Goal: Check status: Check status

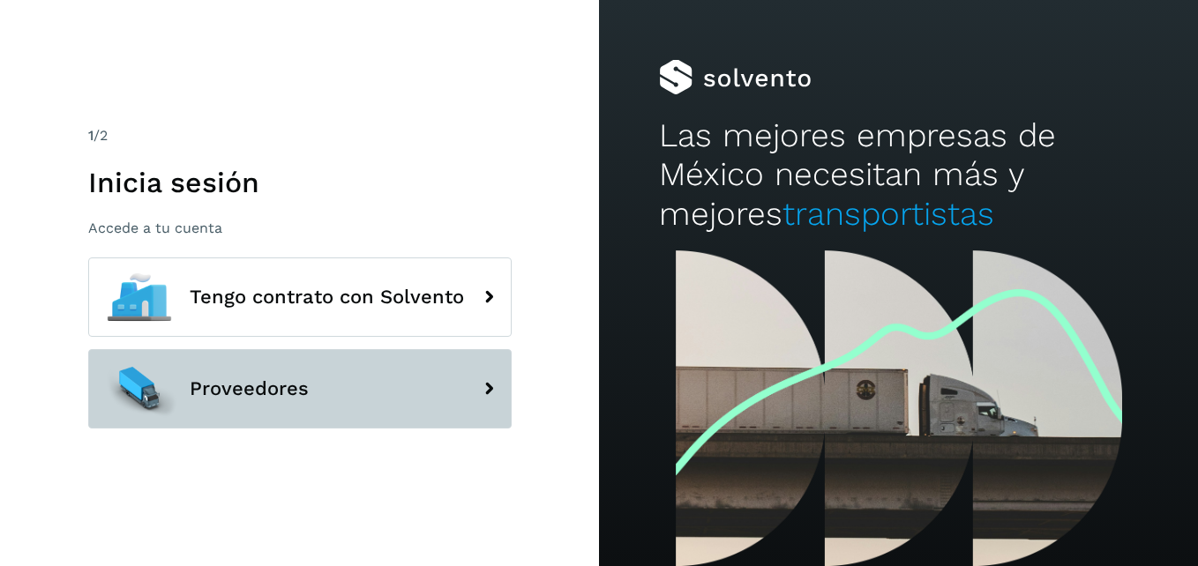
click at [344, 407] on button "Proveedores" at bounding box center [299, 388] width 423 height 79
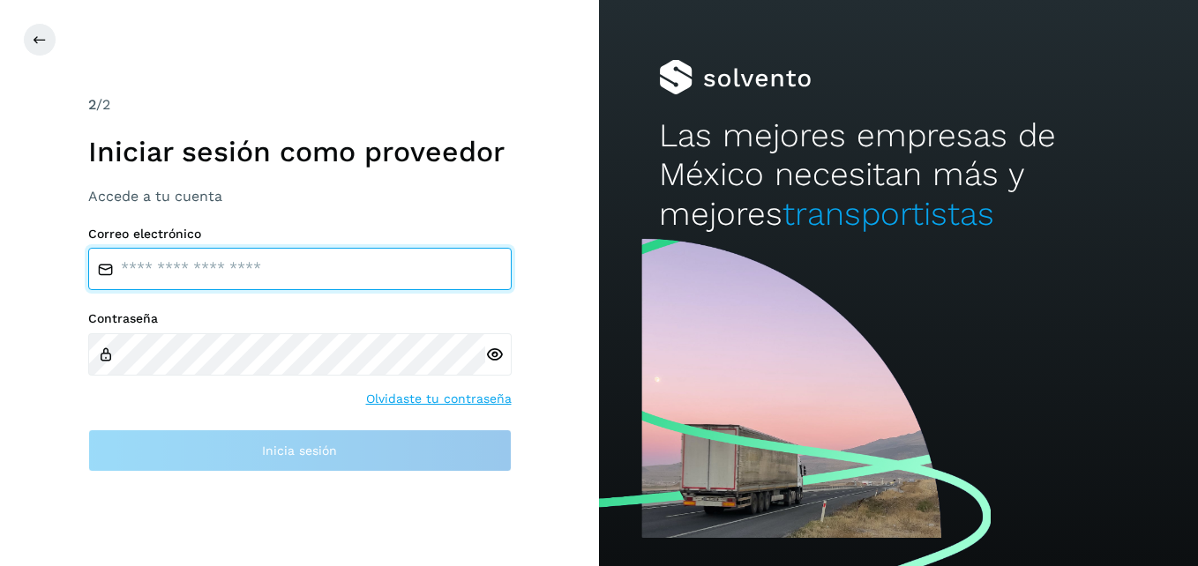
type input "**********"
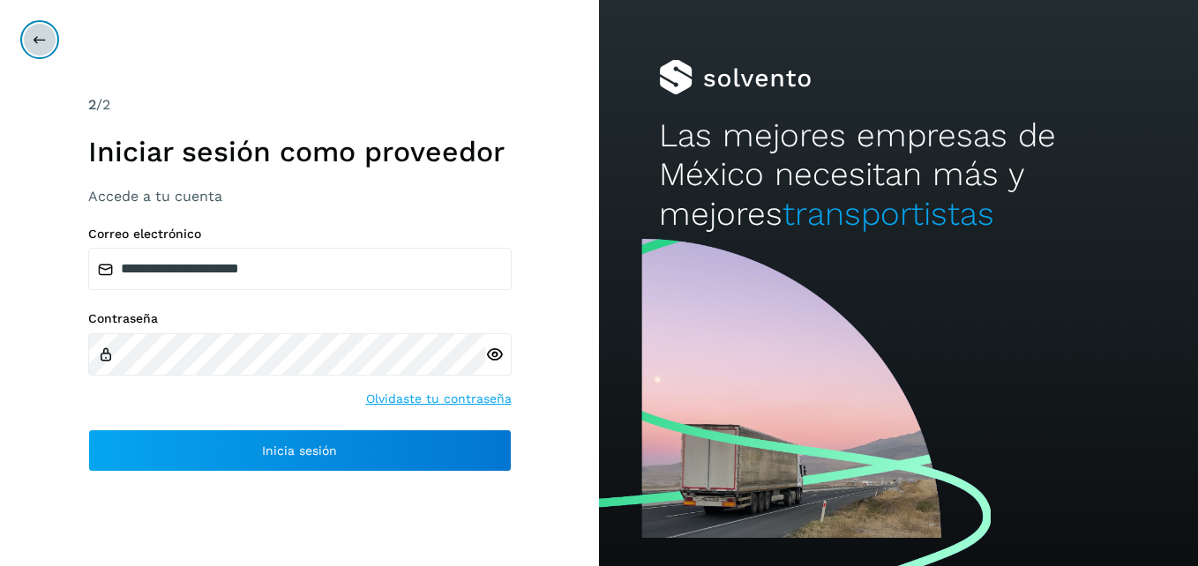
click at [35, 41] on icon at bounding box center [40, 40] width 14 height 14
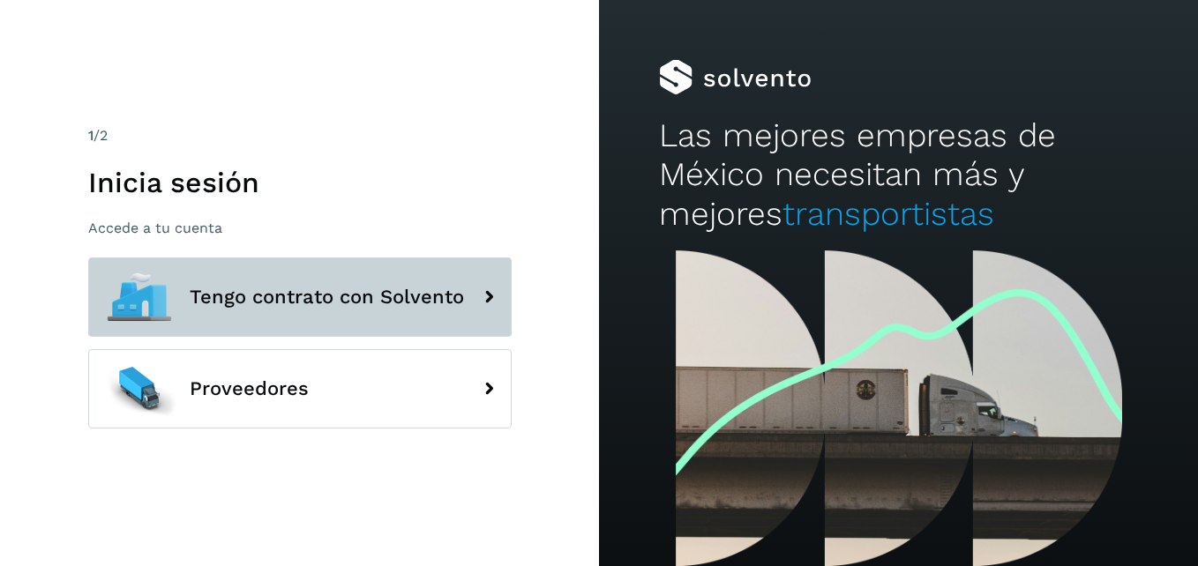
click at [246, 291] on span "Tengo contrato con Solvento" at bounding box center [327, 297] width 274 height 21
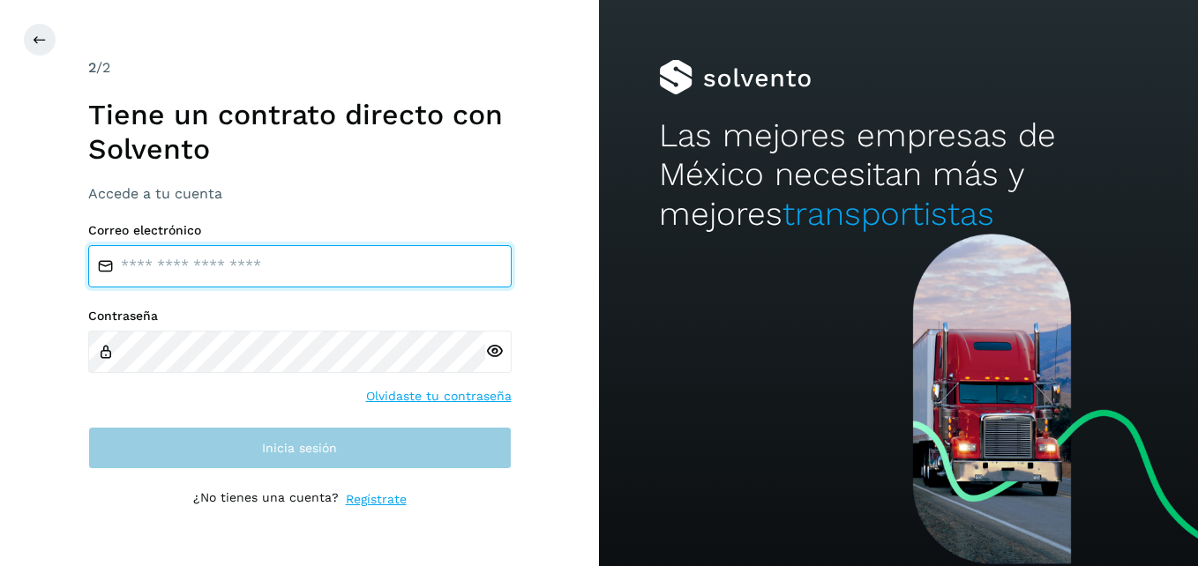
type input "**********"
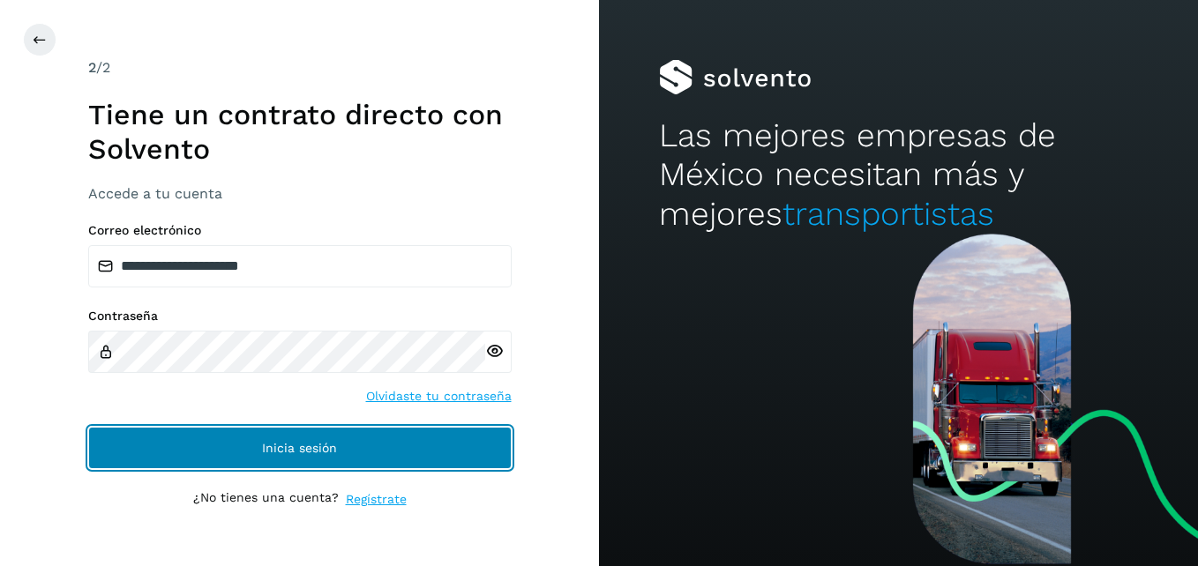
click at [321, 447] on span "Inicia sesión" at bounding box center [299, 448] width 75 height 12
click at [275, 447] on span "Inicia sesión" at bounding box center [299, 448] width 75 height 12
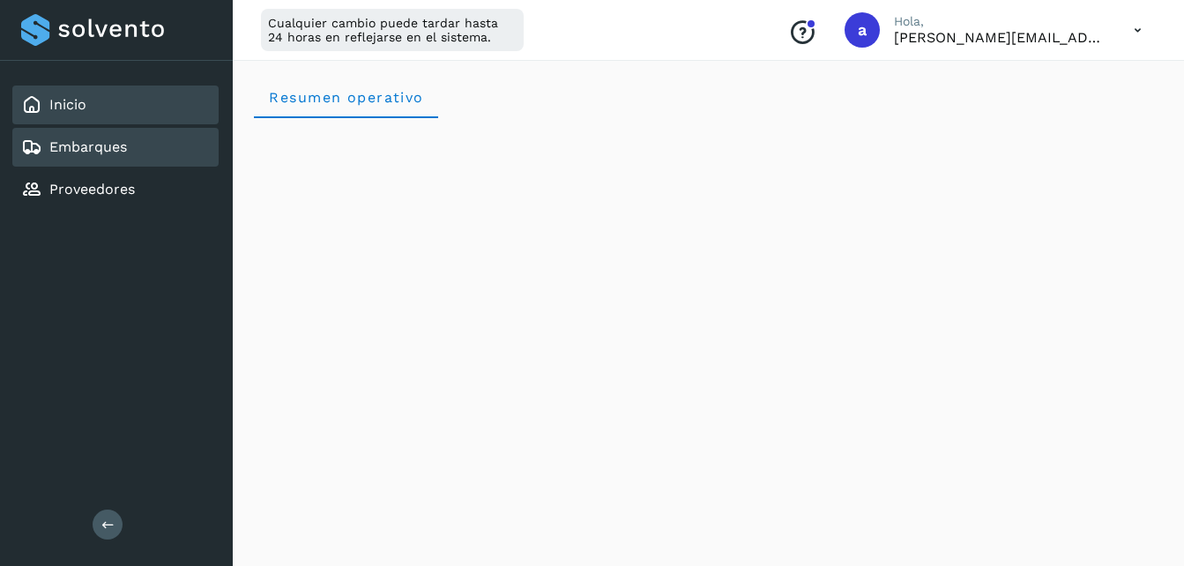
click at [145, 154] on div "Embarques" at bounding box center [115, 147] width 206 height 39
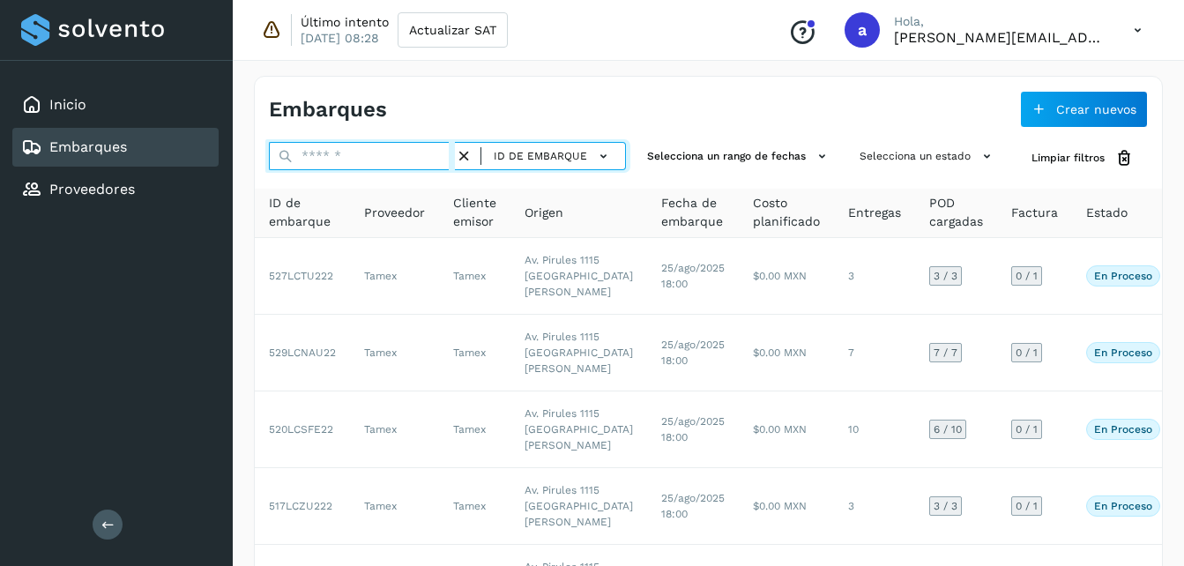
click at [372, 152] on input "text" at bounding box center [362, 156] width 186 height 28
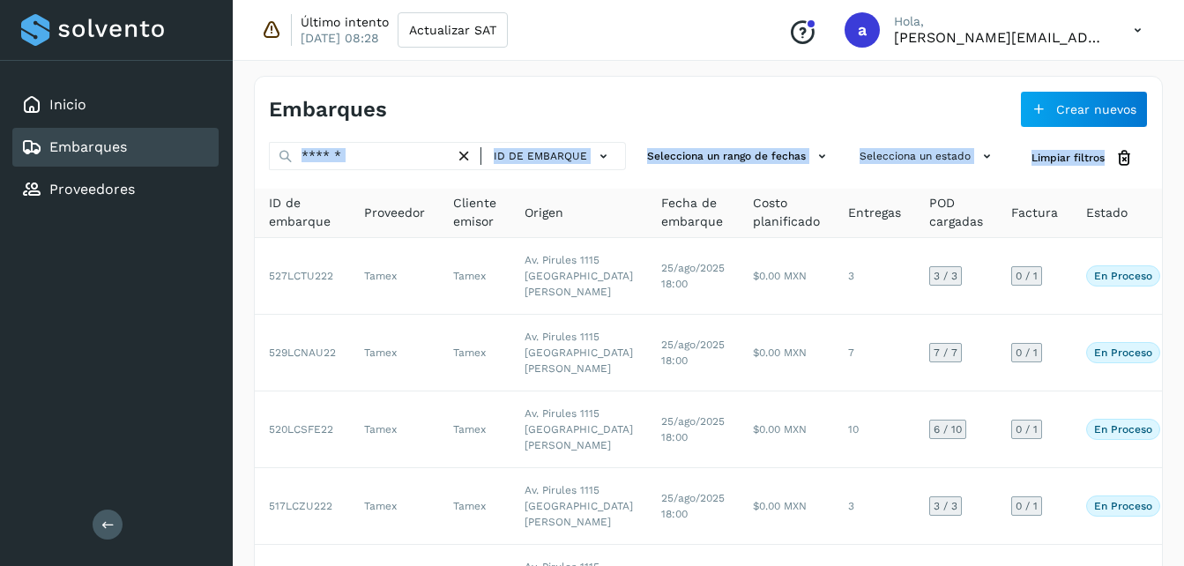
drag, startPoint x: 1183, startPoint y: 92, endPoint x: 1183, endPoint y: 171, distance: 79.4
click at [1183, 171] on div "Embarques Crear nuevos ID de embarque Selecciona un rango de fechas Selecciona …" at bounding box center [709, 572] width 952 height 1034
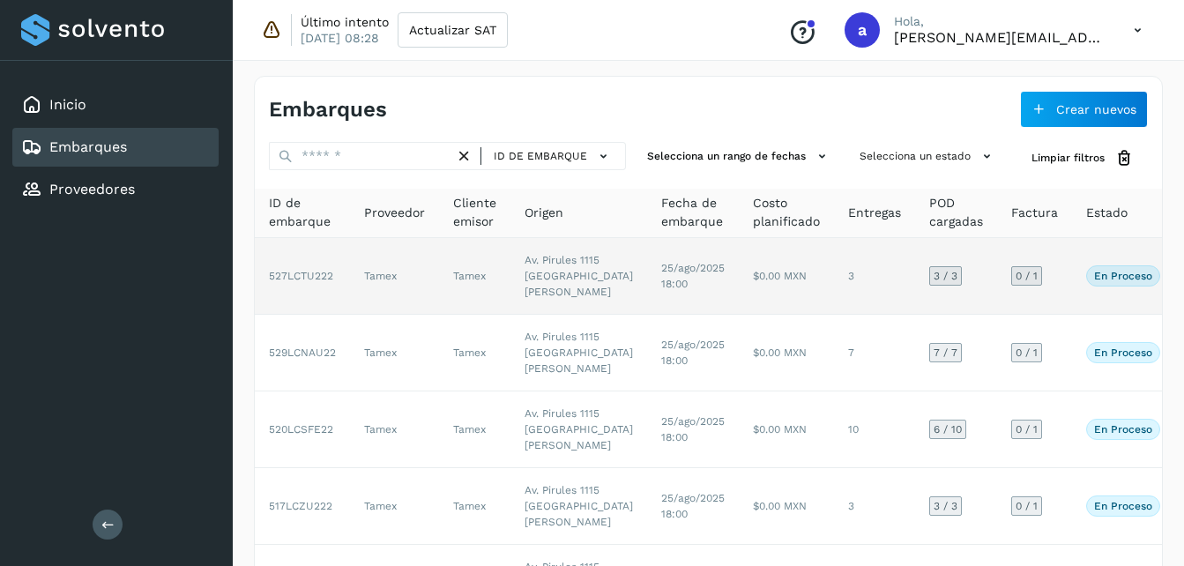
drag, startPoint x: 1183, startPoint y: 171, endPoint x: 1128, endPoint y: 257, distance: 101.5
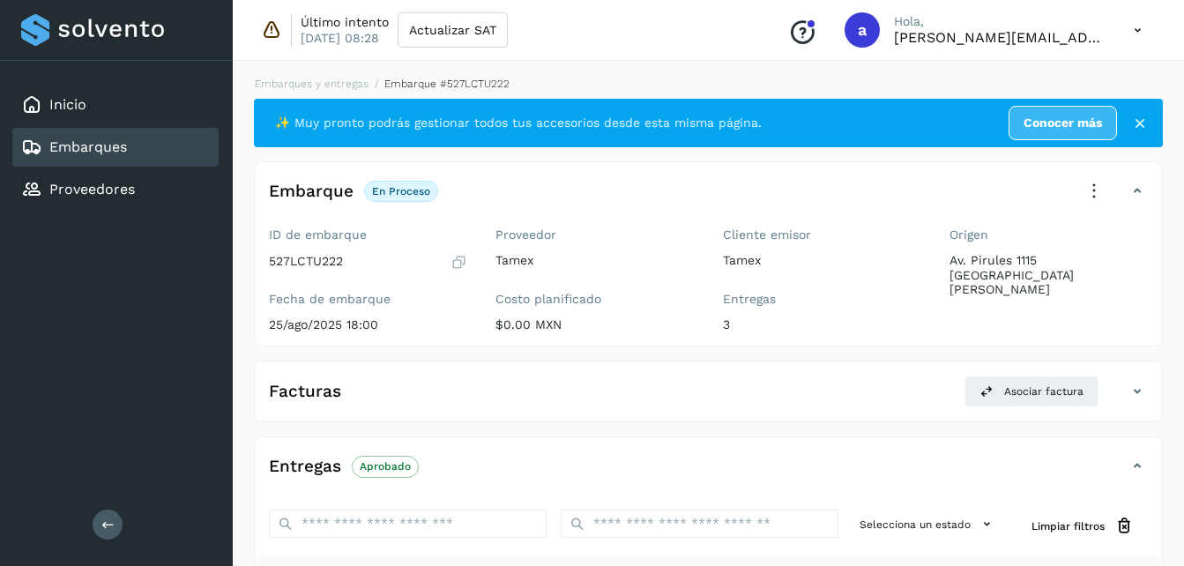
click at [1139, 131] on icon at bounding box center [1140, 124] width 18 height 18
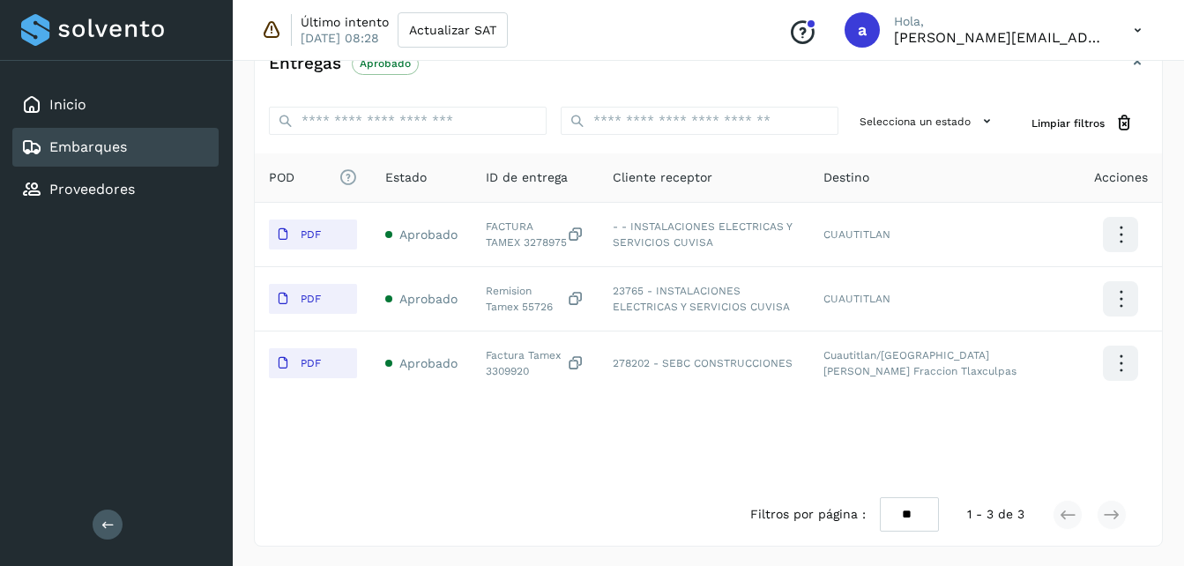
scroll to position [349, 0]
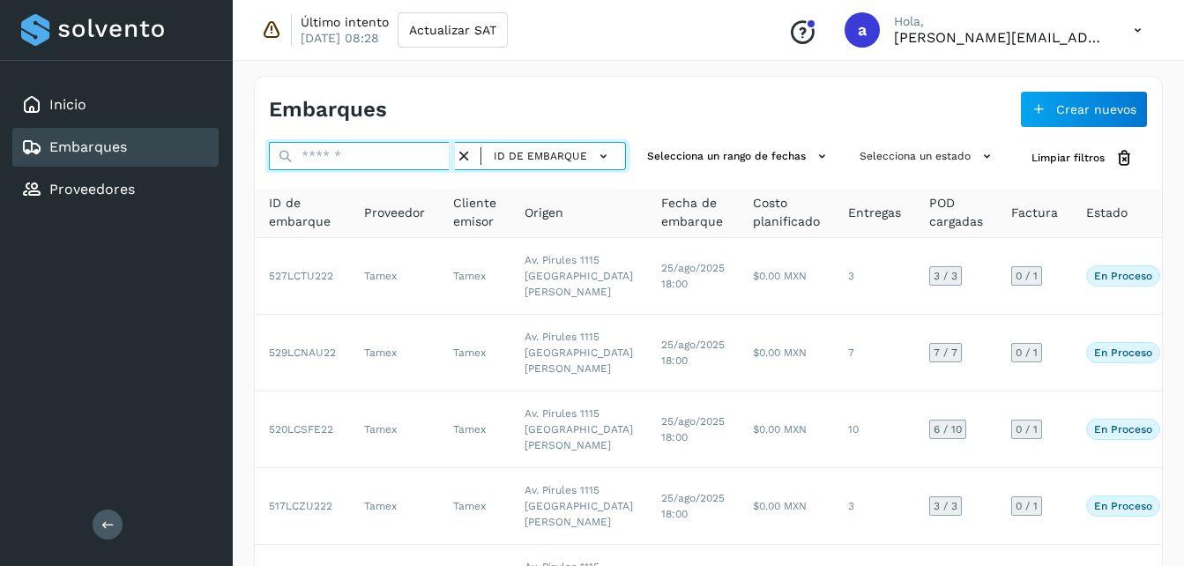
click at [340, 153] on input "text" at bounding box center [362, 156] width 186 height 28
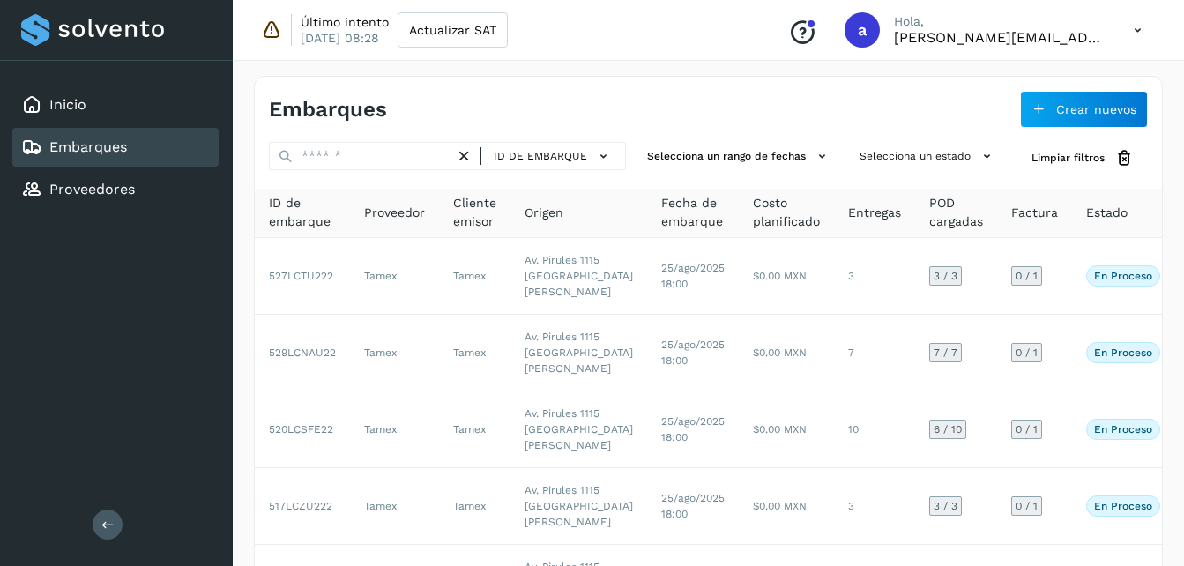
click at [470, 158] on icon at bounding box center [464, 156] width 19 height 19
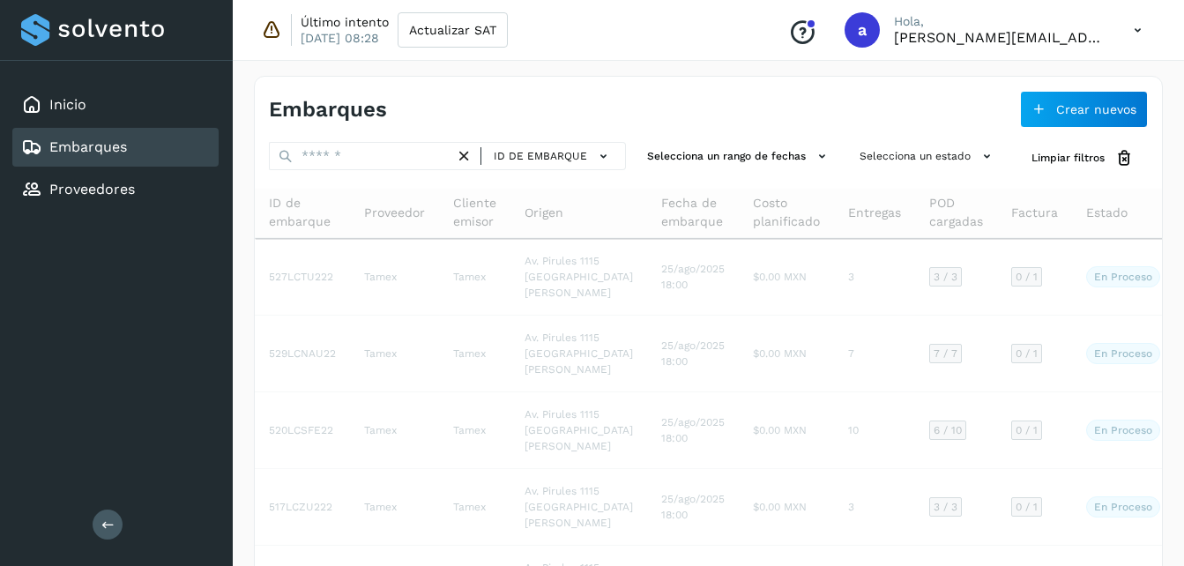
click at [470, 158] on icon at bounding box center [464, 156] width 19 height 19
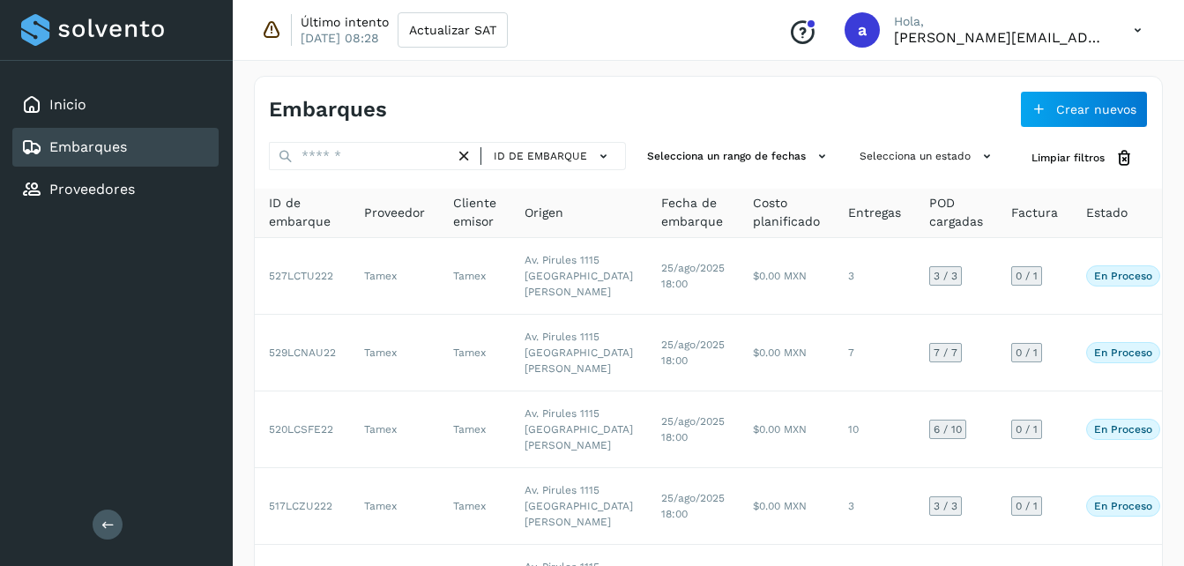
click at [473, 163] on icon at bounding box center [464, 156] width 19 height 19
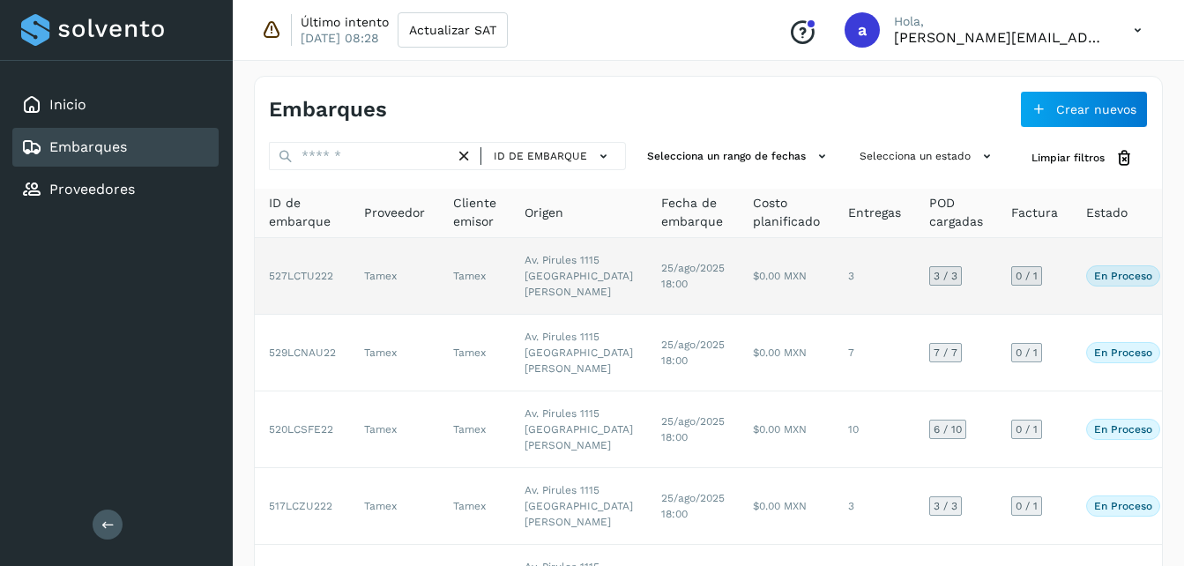
click at [647, 284] on td "25/ago/2025 18:00" at bounding box center [693, 276] width 92 height 77
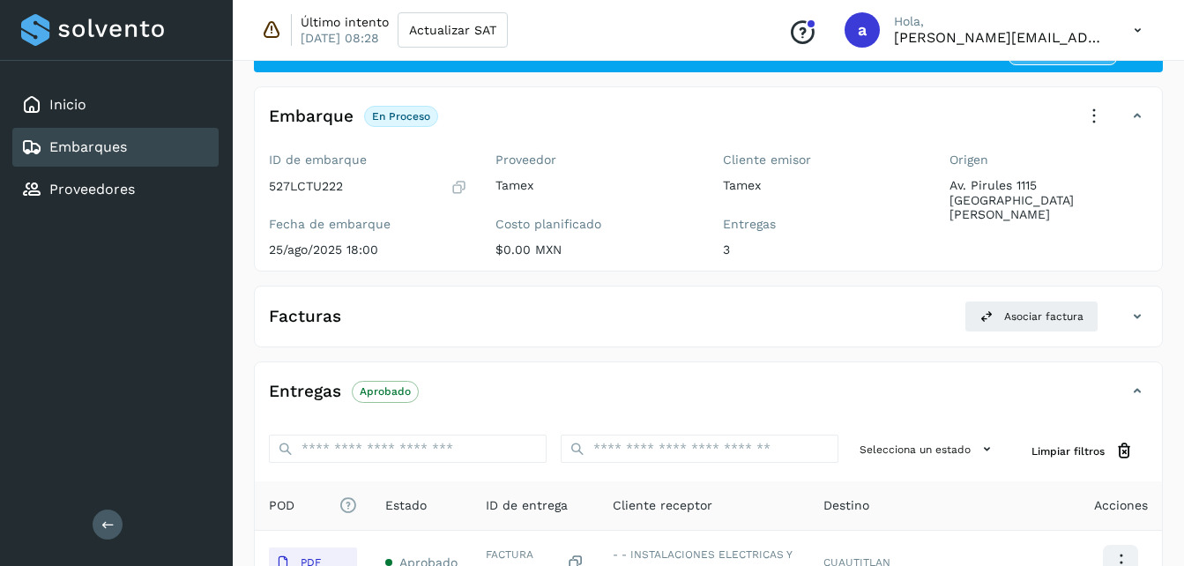
scroll to position [59, 0]
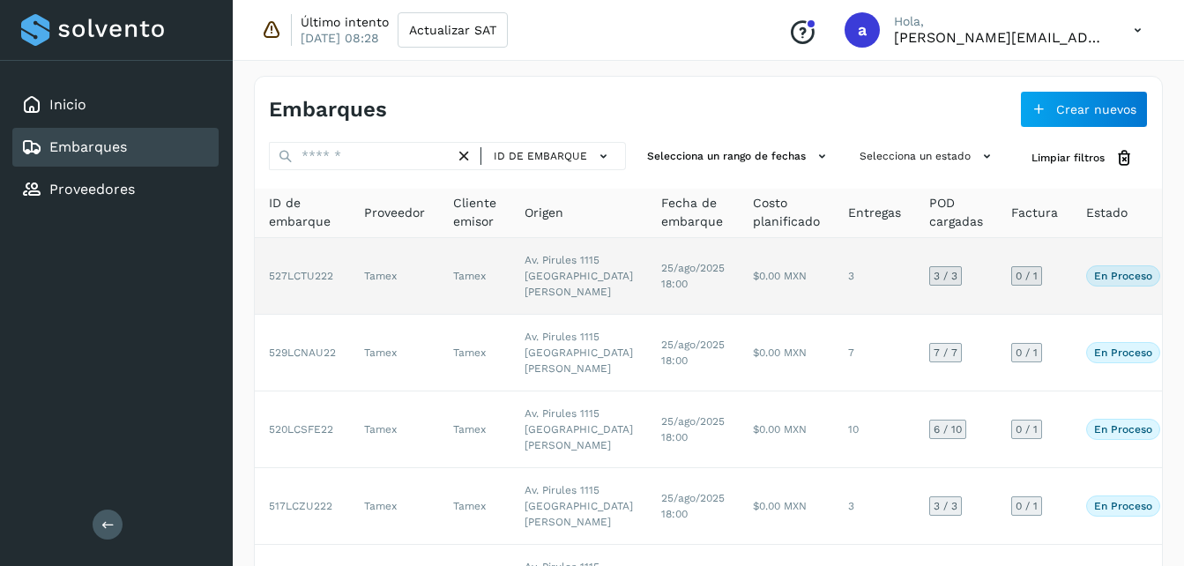
click at [305, 282] on span "527LCTU222" at bounding box center [301, 276] width 64 height 12
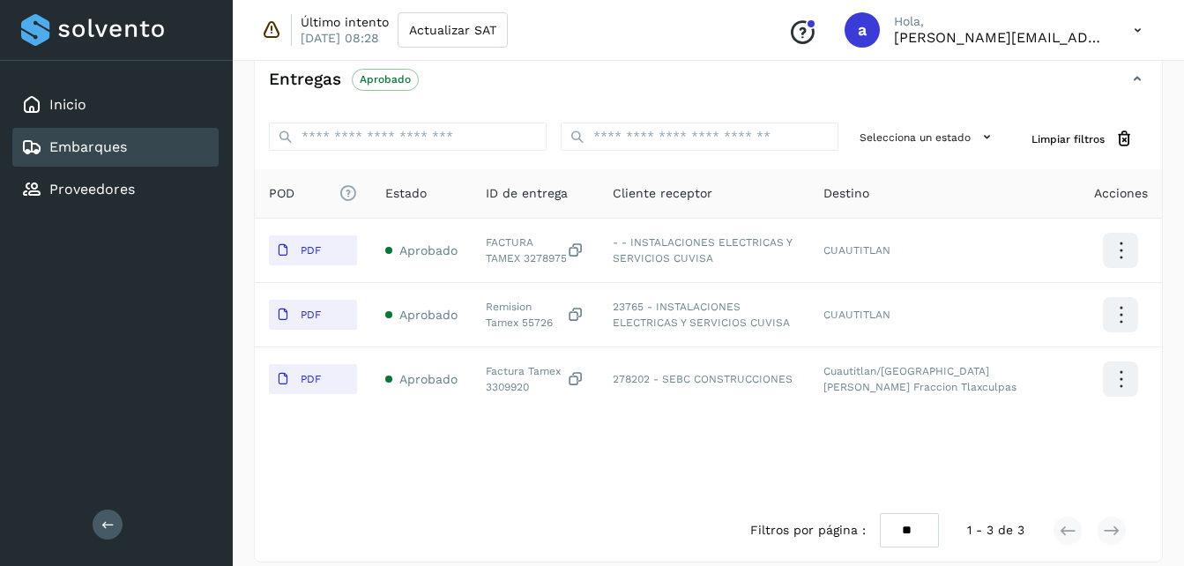
scroll to position [384, 0]
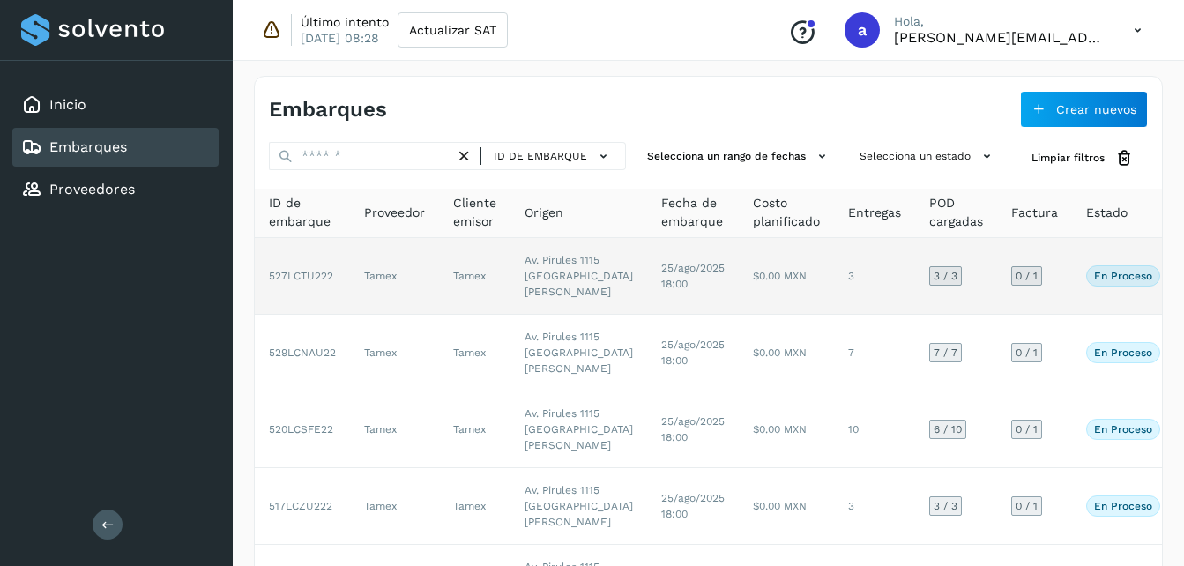
click at [299, 282] on span "527LCTU222" at bounding box center [301, 276] width 64 height 12
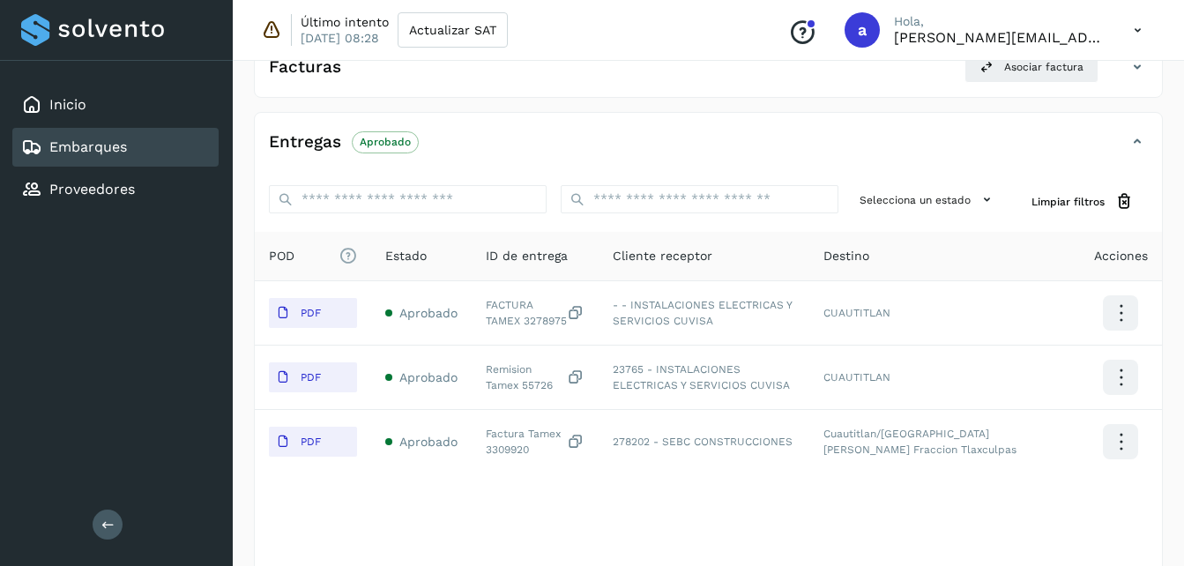
scroll to position [328, 0]
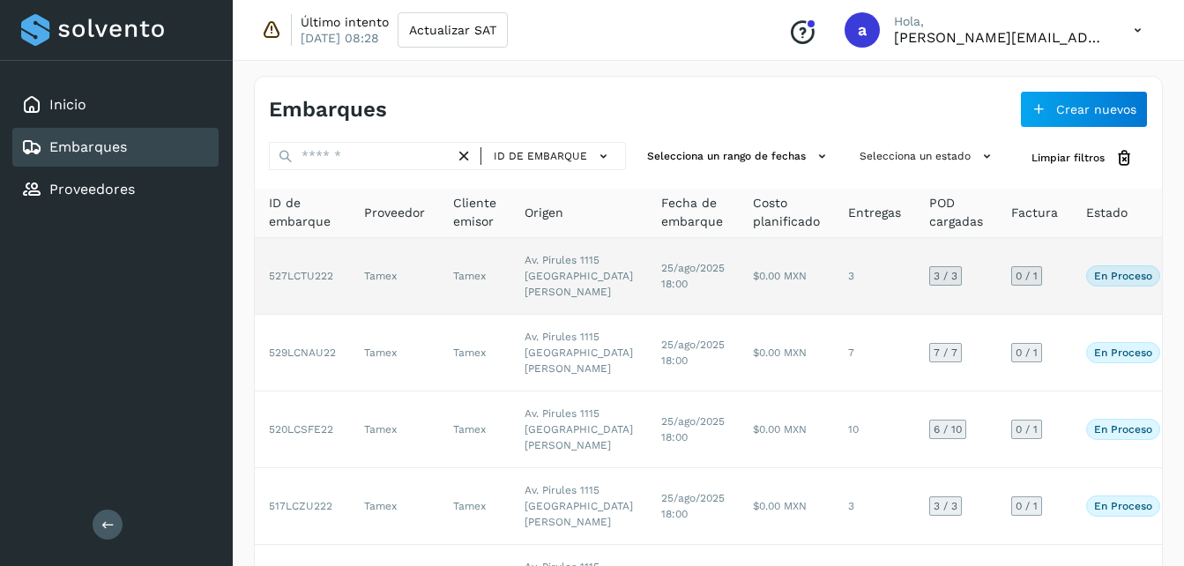
click at [309, 282] on span "527LCTU222" at bounding box center [301, 276] width 64 height 12
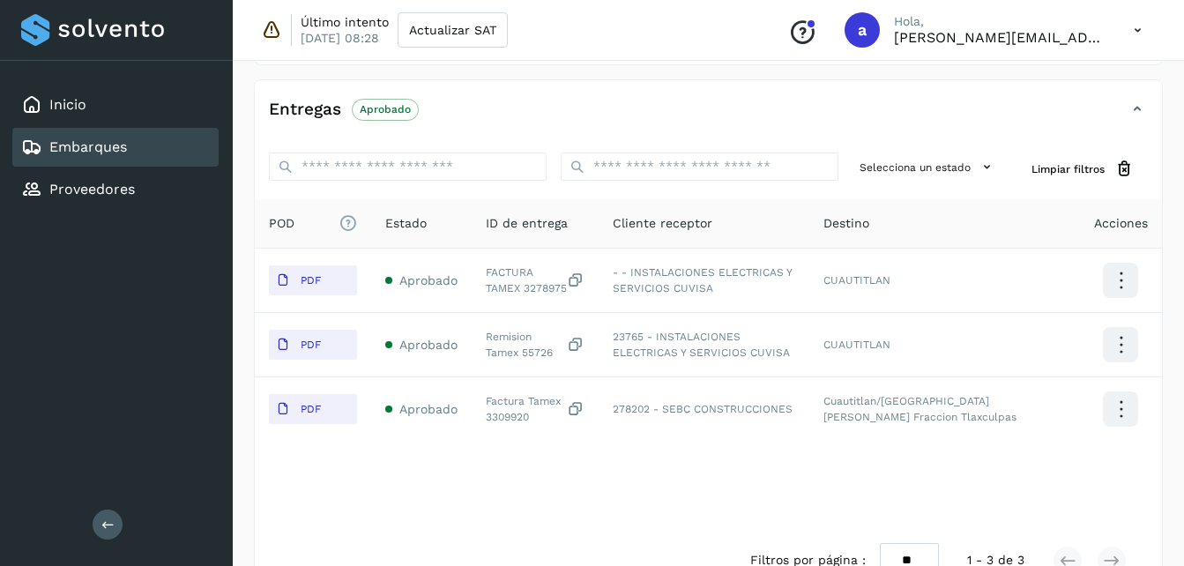
scroll to position [358, 0]
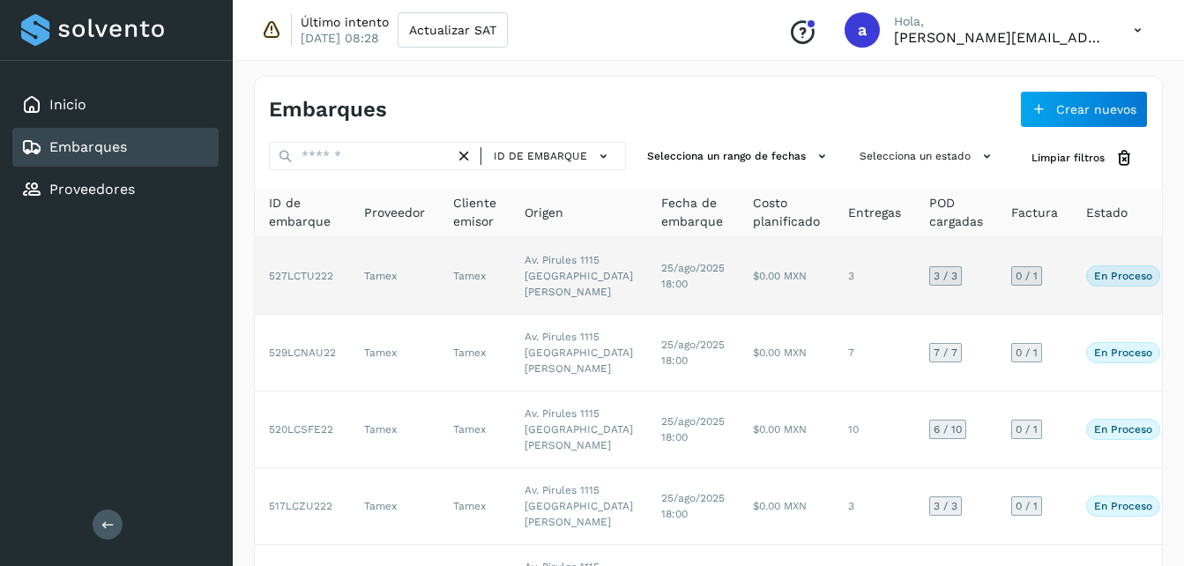
click at [336, 298] on td "527LCTU222" at bounding box center [302, 276] width 95 height 77
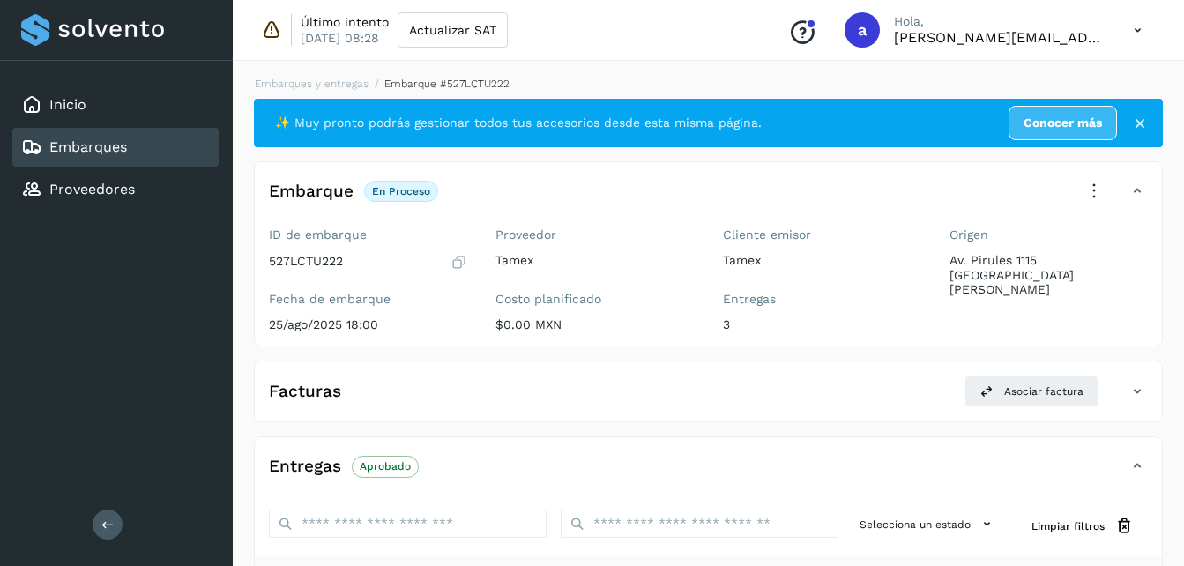
click at [1183, 61] on div "Embarques y entregas Embarque #527LCTU222 ✨ Muy pronto podrás gestionar todos t…" at bounding box center [709, 513] width 952 height 916
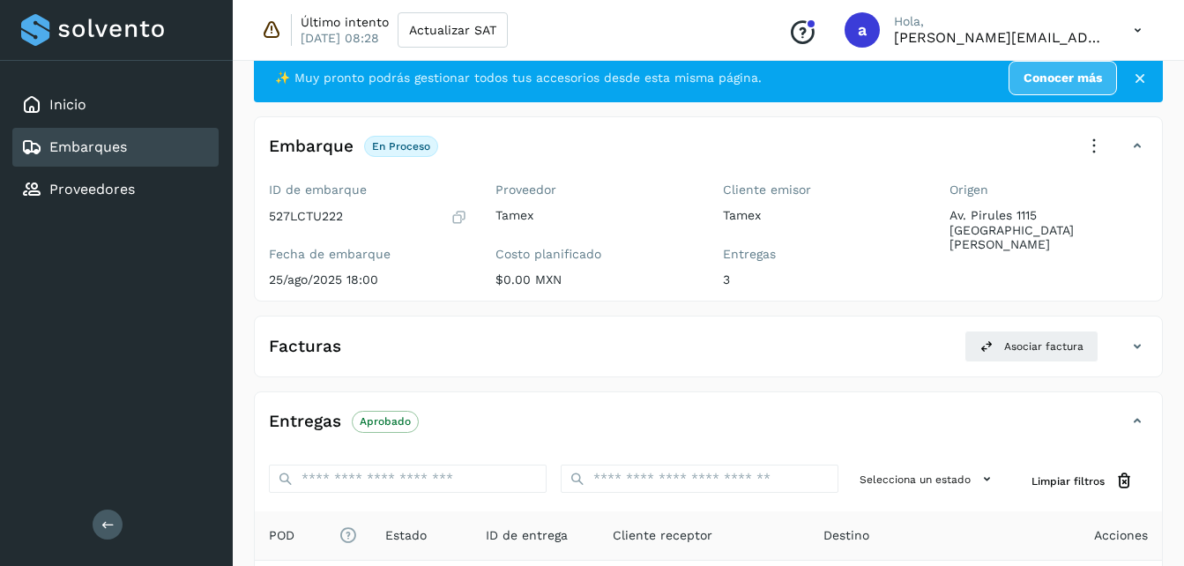
scroll to position [43, 0]
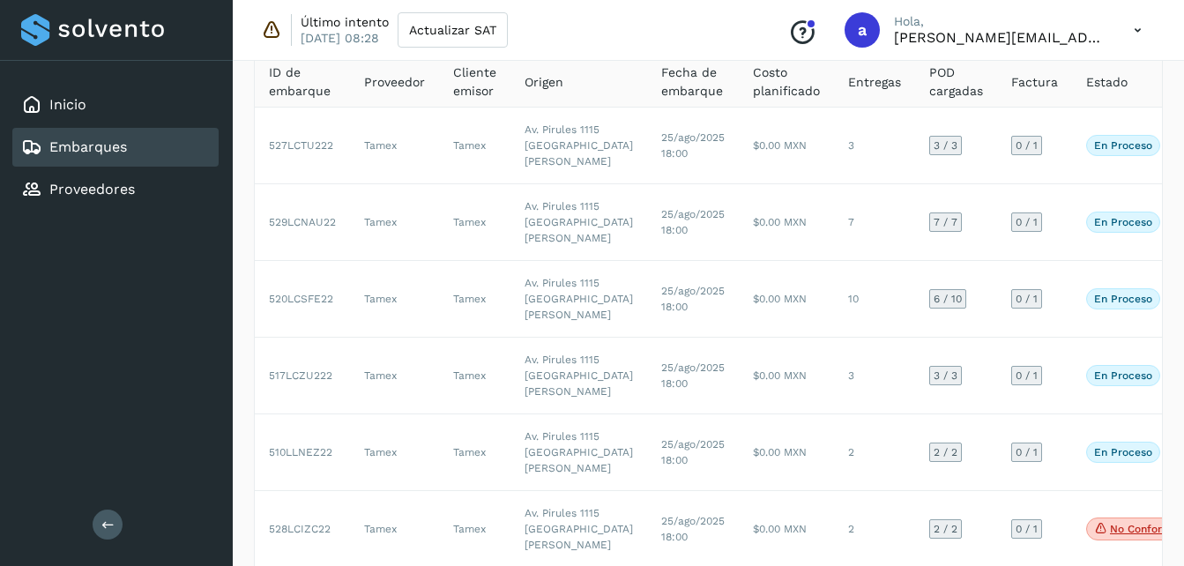
scroll to position [49, 0]
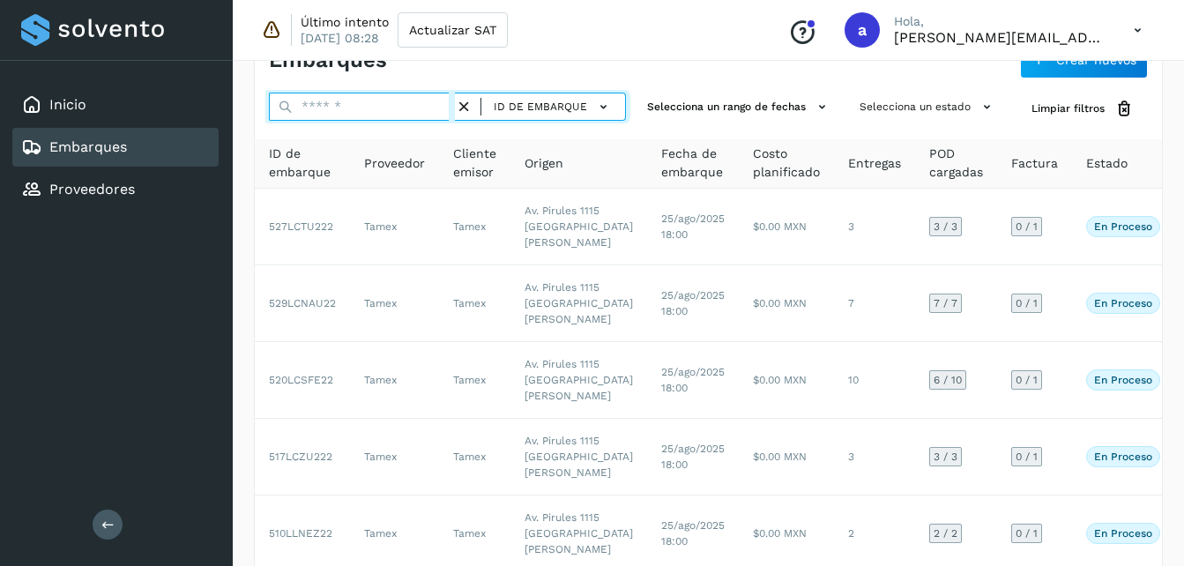
click at [336, 111] on input "text" at bounding box center [362, 107] width 186 height 28
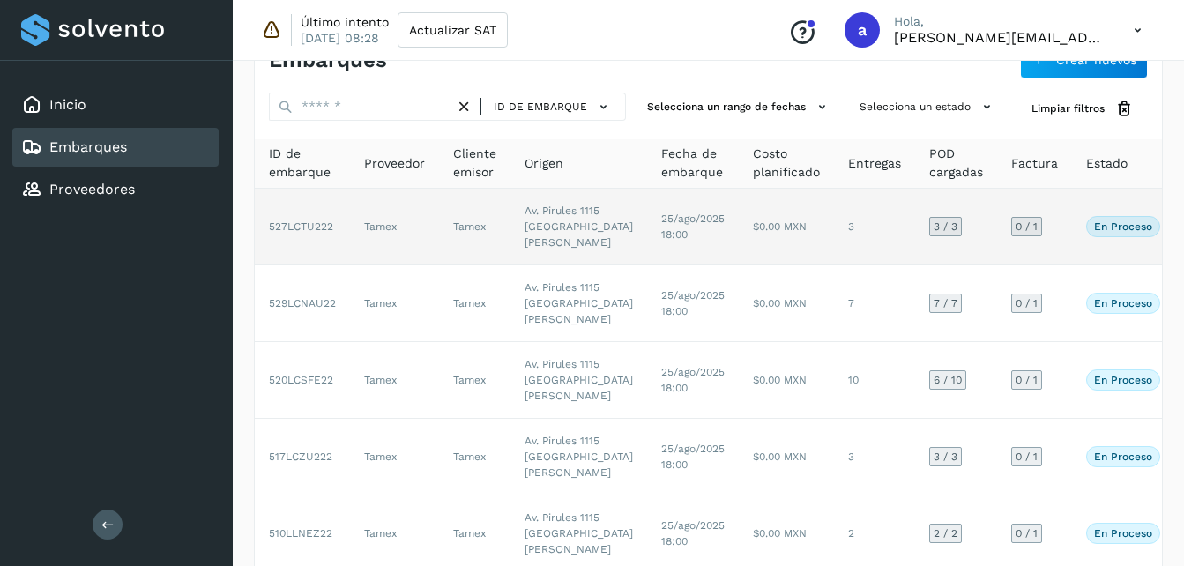
click at [369, 259] on td "Tamex" at bounding box center [394, 227] width 89 height 77
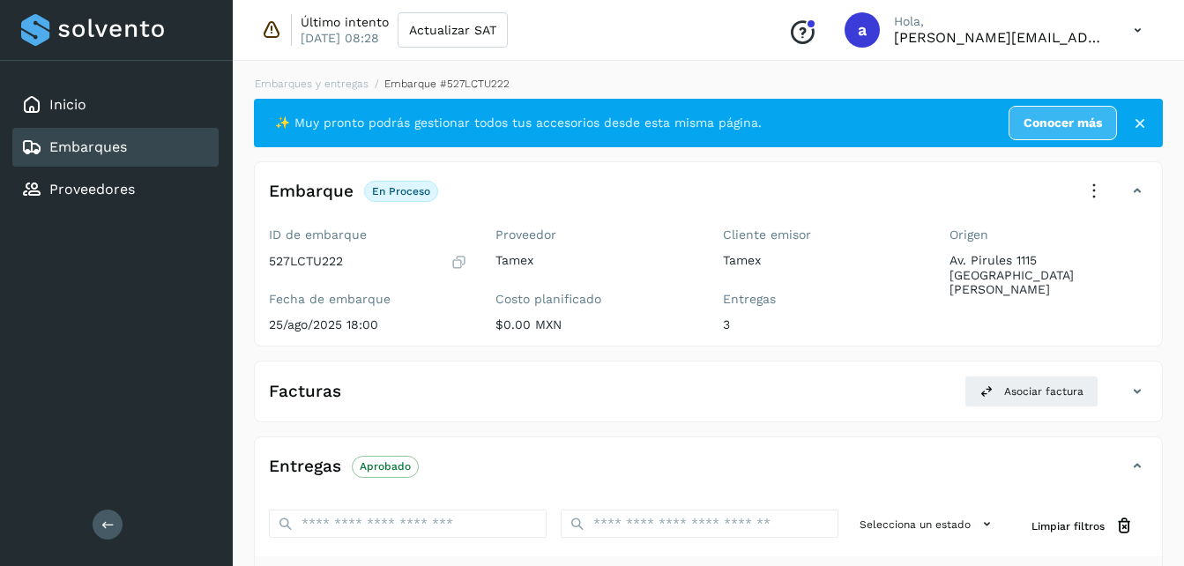
scroll to position [405, 0]
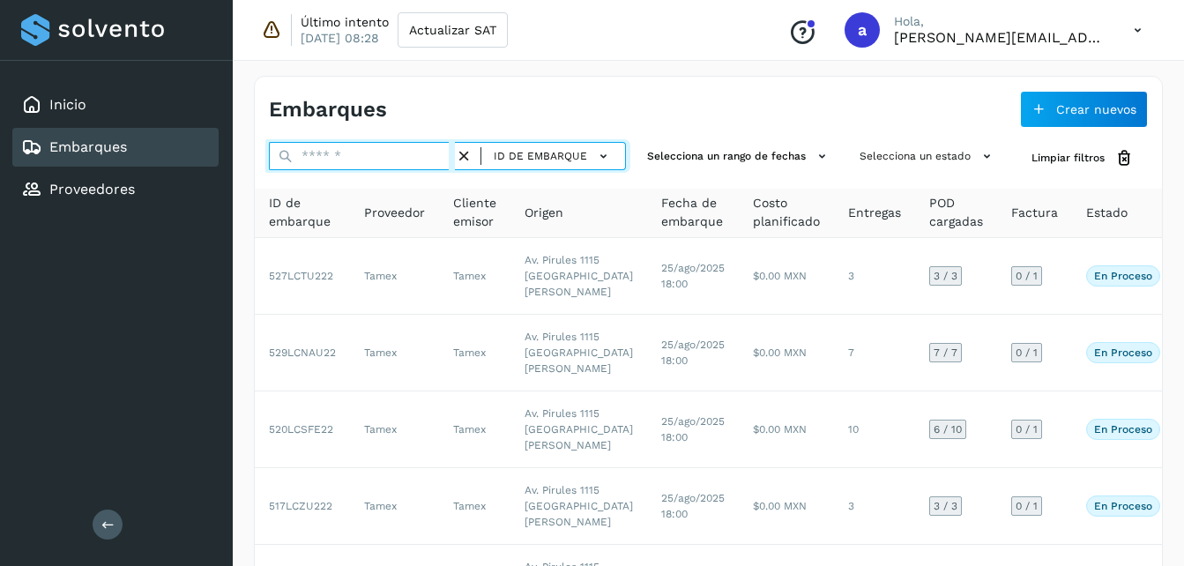
click at [336, 156] on input "text" at bounding box center [362, 156] width 186 height 28
type input "*******"
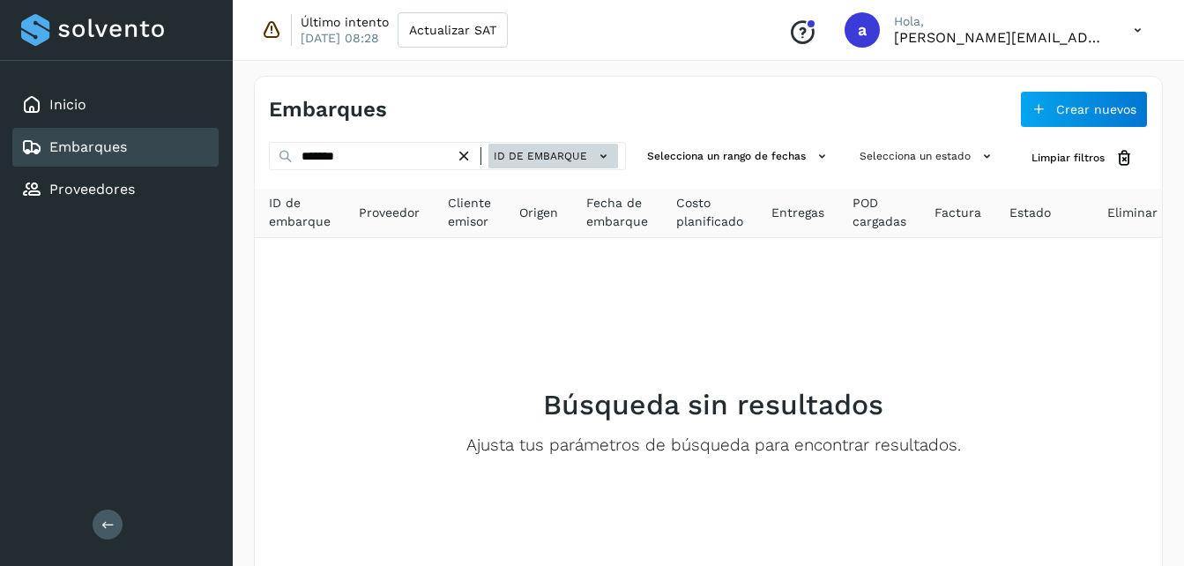
click at [607, 161] on icon at bounding box center [603, 156] width 19 height 19
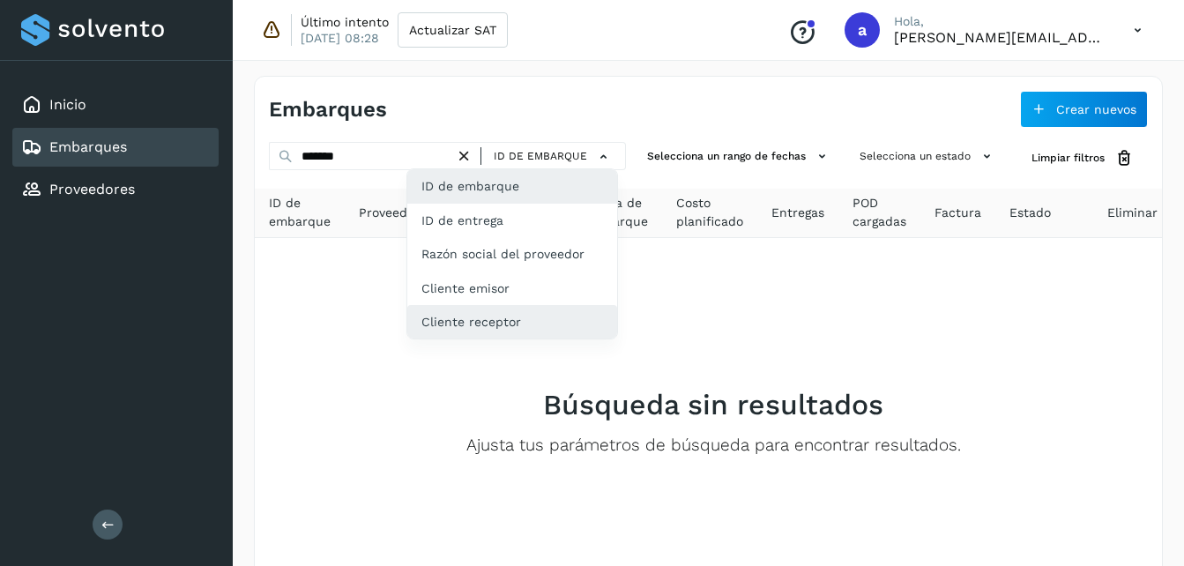
click at [521, 325] on div "Cliente receptor" at bounding box center [512, 322] width 210 height 34
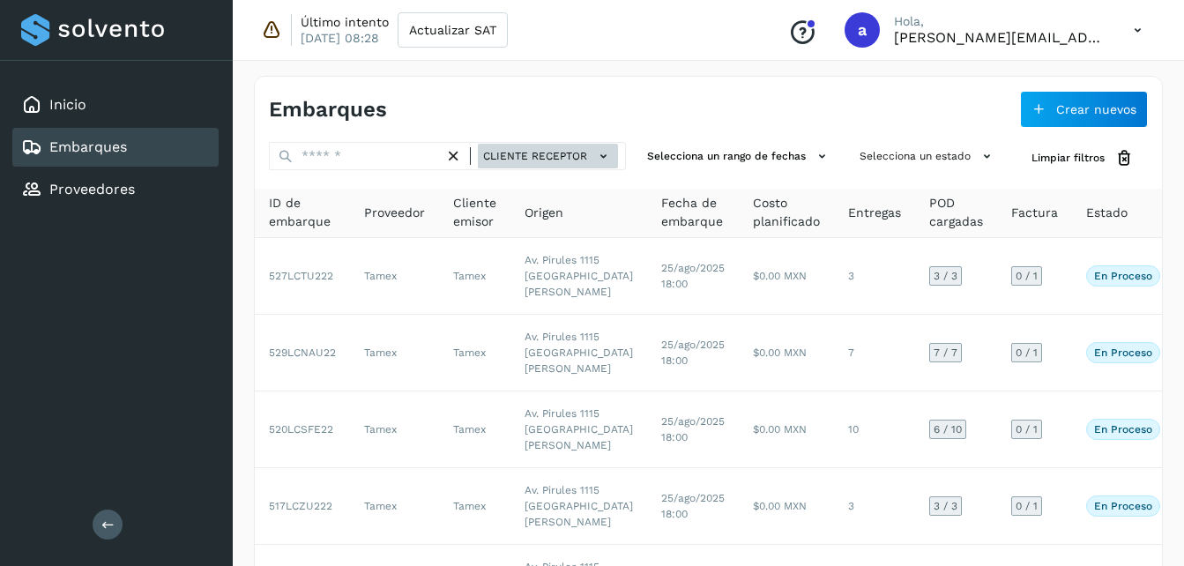
click at [595, 155] on icon at bounding box center [603, 156] width 19 height 19
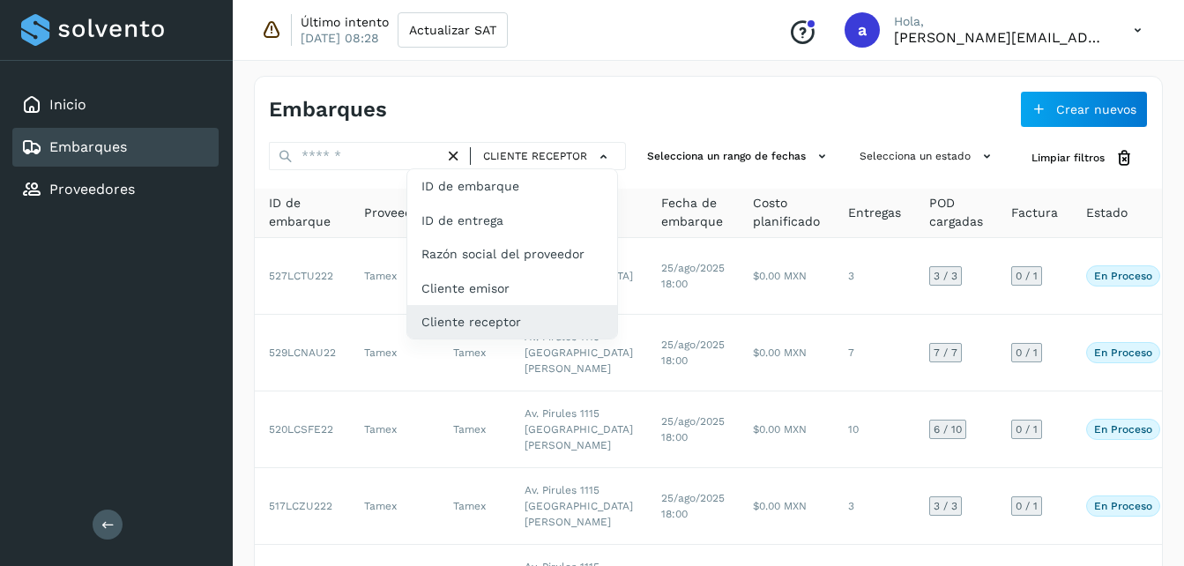
click at [681, 258] on div at bounding box center [592, 283] width 1184 height 566
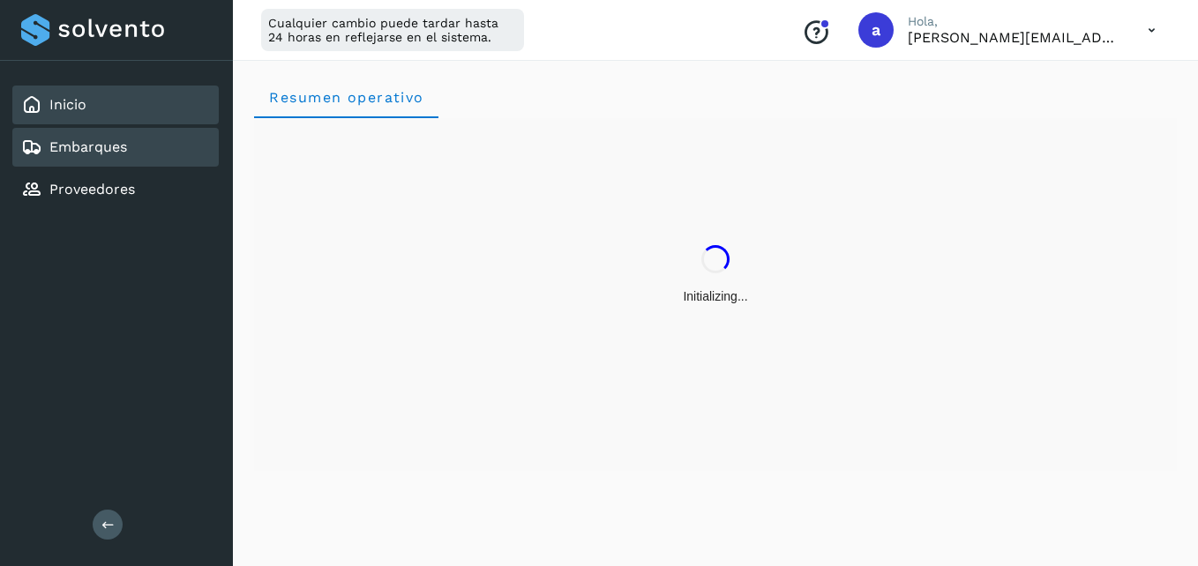
click at [75, 146] on link "Embarques" at bounding box center [88, 146] width 78 height 17
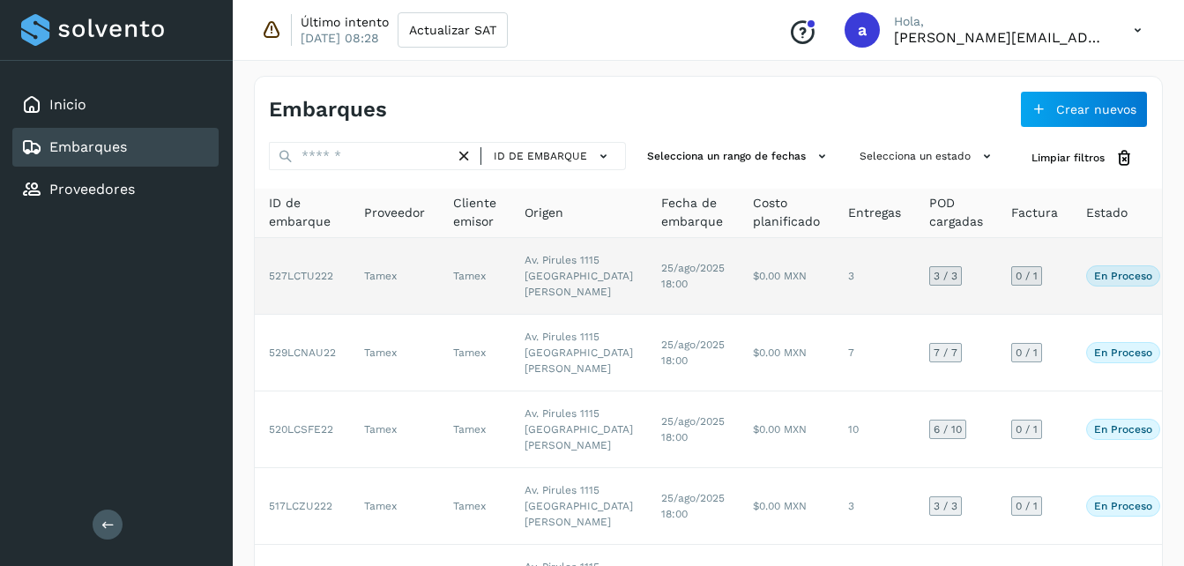
click at [360, 294] on td "Tamex" at bounding box center [394, 276] width 89 height 77
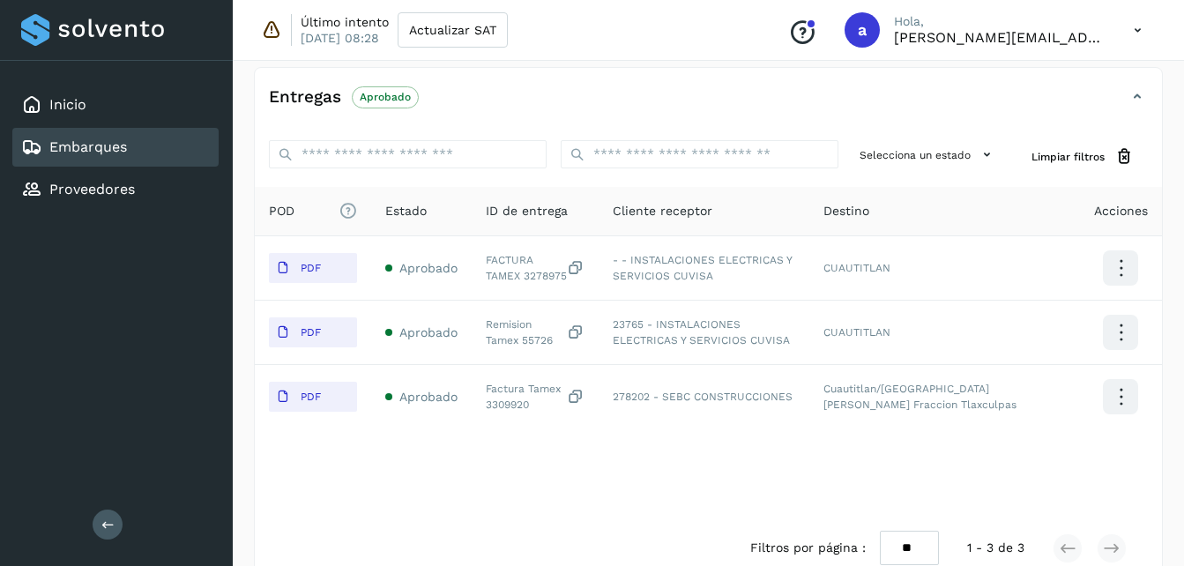
scroll to position [371, 0]
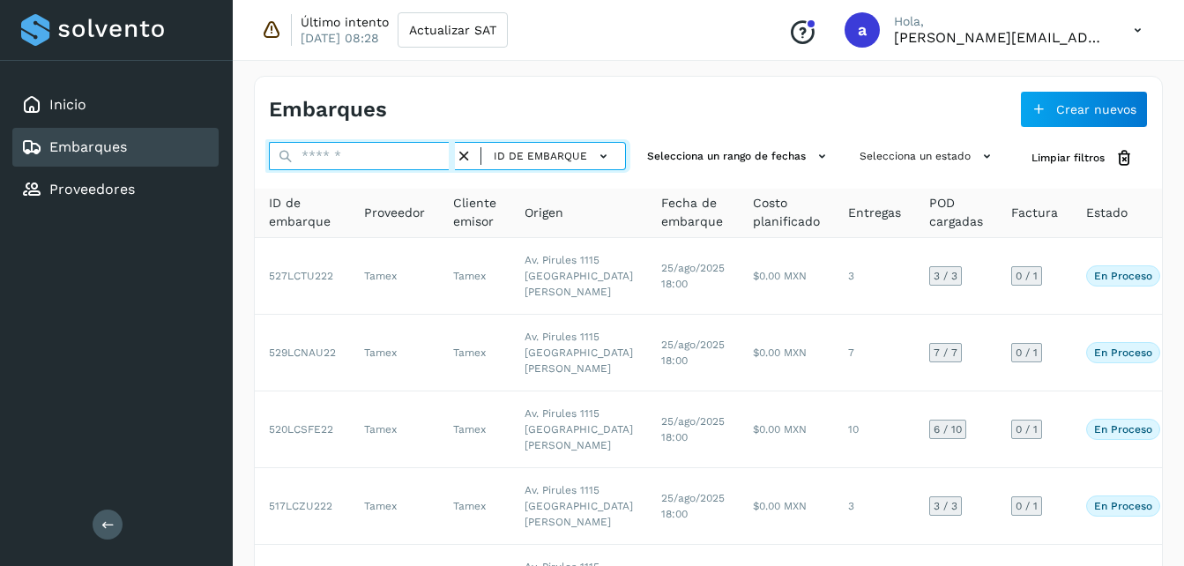
click at [337, 158] on input "text" at bounding box center [362, 156] width 186 height 28
type input "*******"
